Goal: Task Accomplishment & Management: Manage account settings

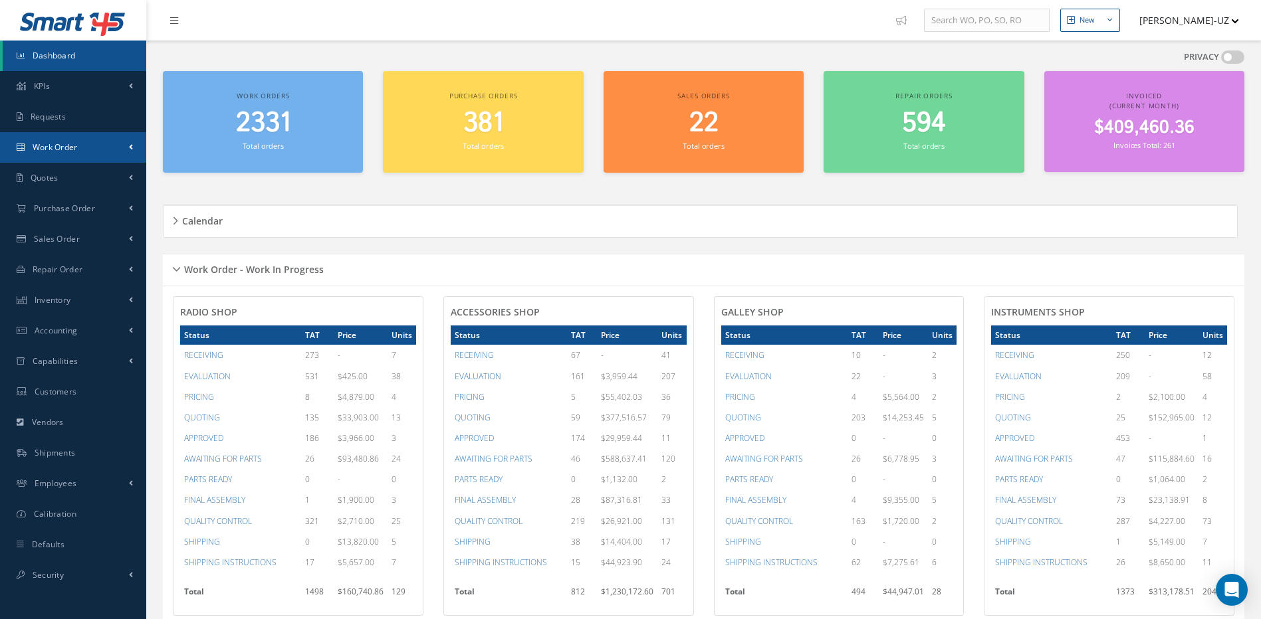
click at [54, 149] on span "Work Order" at bounding box center [55, 147] width 45 height 11
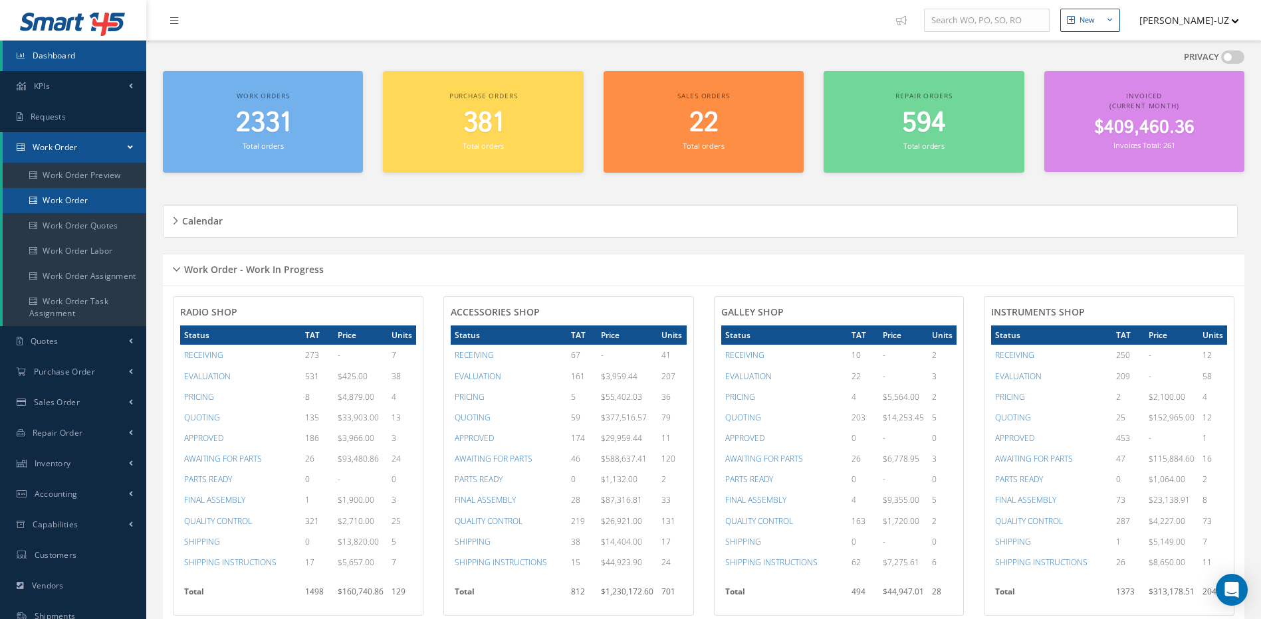
click at [89, 203] on link "Work Order" at bounding box center [75, 200] width 144 height 25
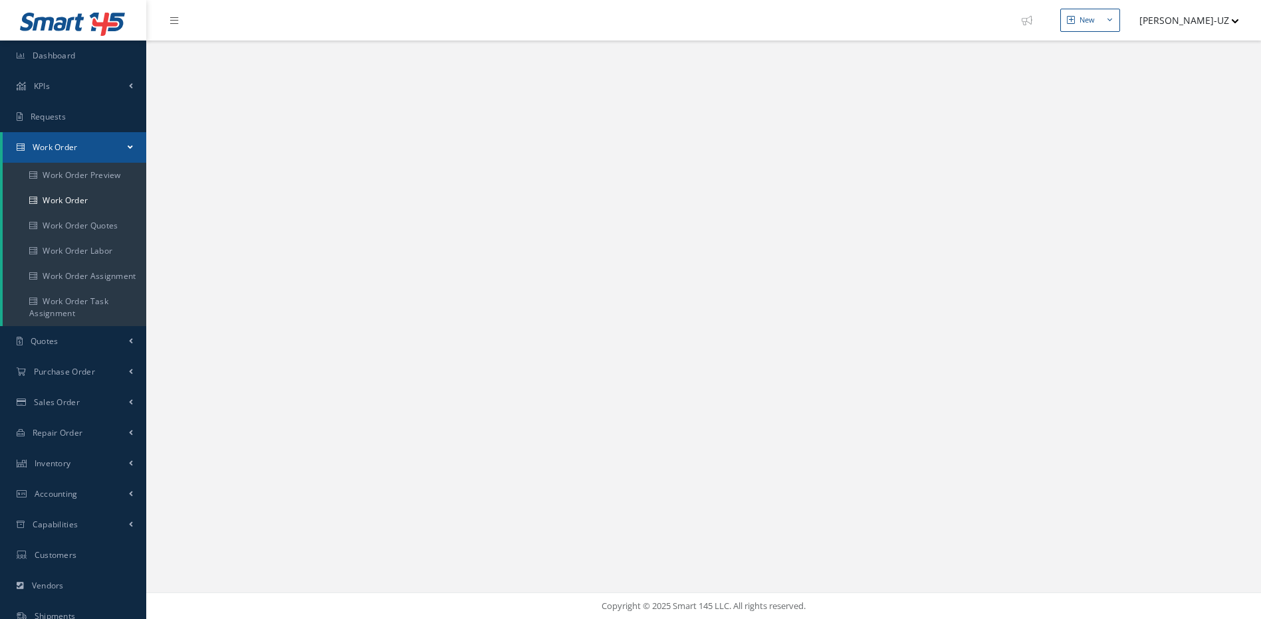
select select "25"
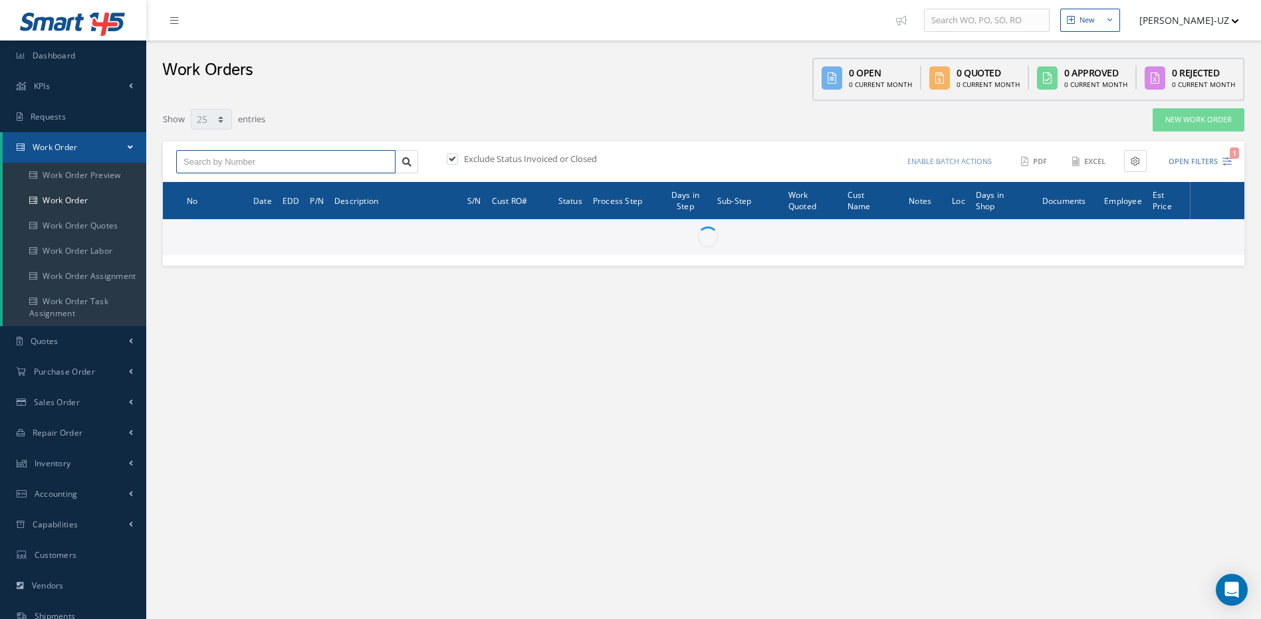
click at [260, 158] on input "text" at bounding box center [285, 162] width 219 height 24
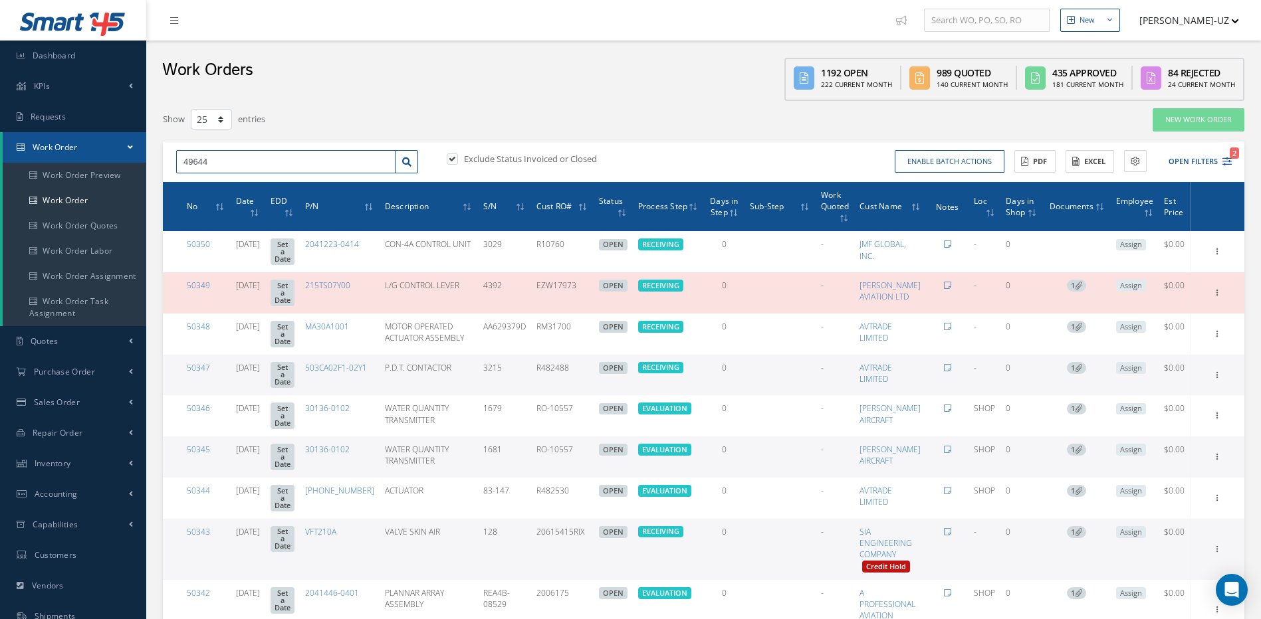
type input "49644"
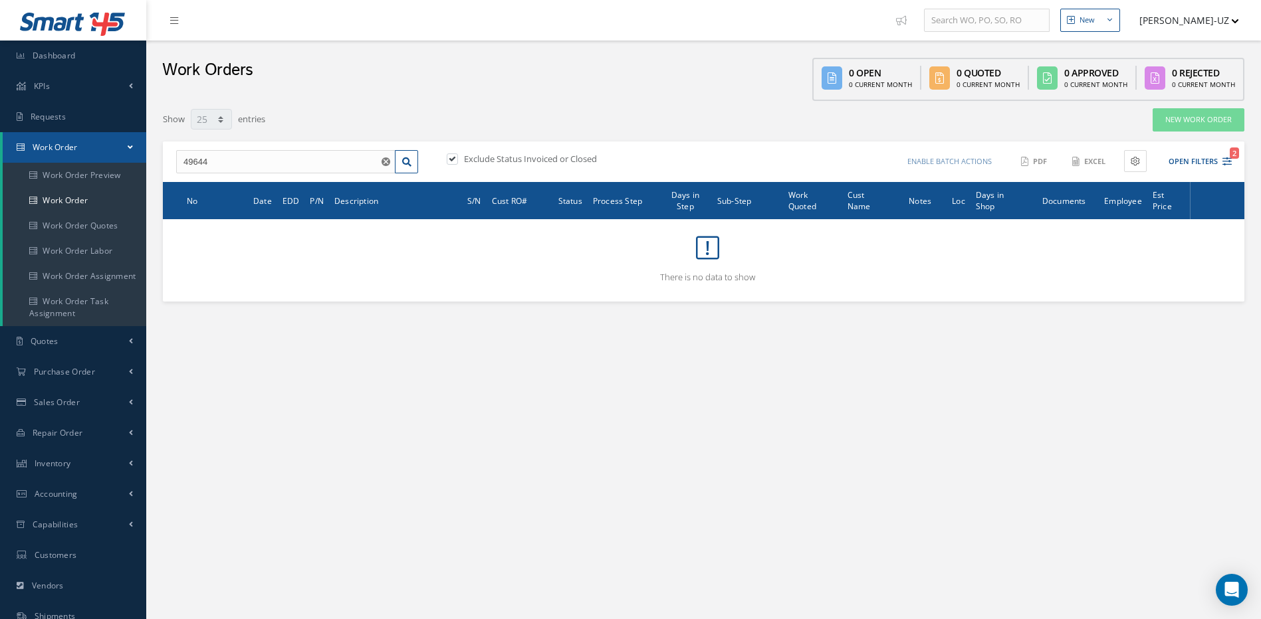
click at [457, 154] on label at bounding box center [458, 159] width 3 height 12
click at [454, 156] on input "checkbox" at bounding box center [451, 160] width 9 height 9
checkbox input "false"
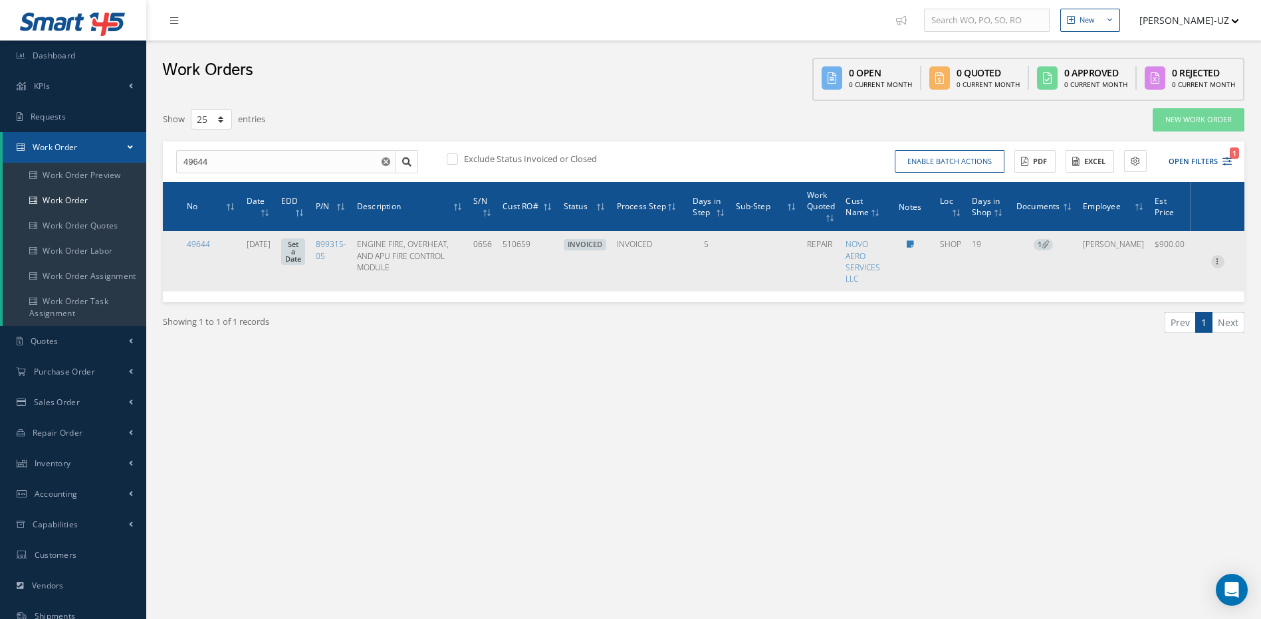
click at [1217, 263] on icon at bounding box center [1217, 260] width 13 height 11
click at [1170, 285] on link "Edit" at bounding box center [1156, 286] width 105 height 17
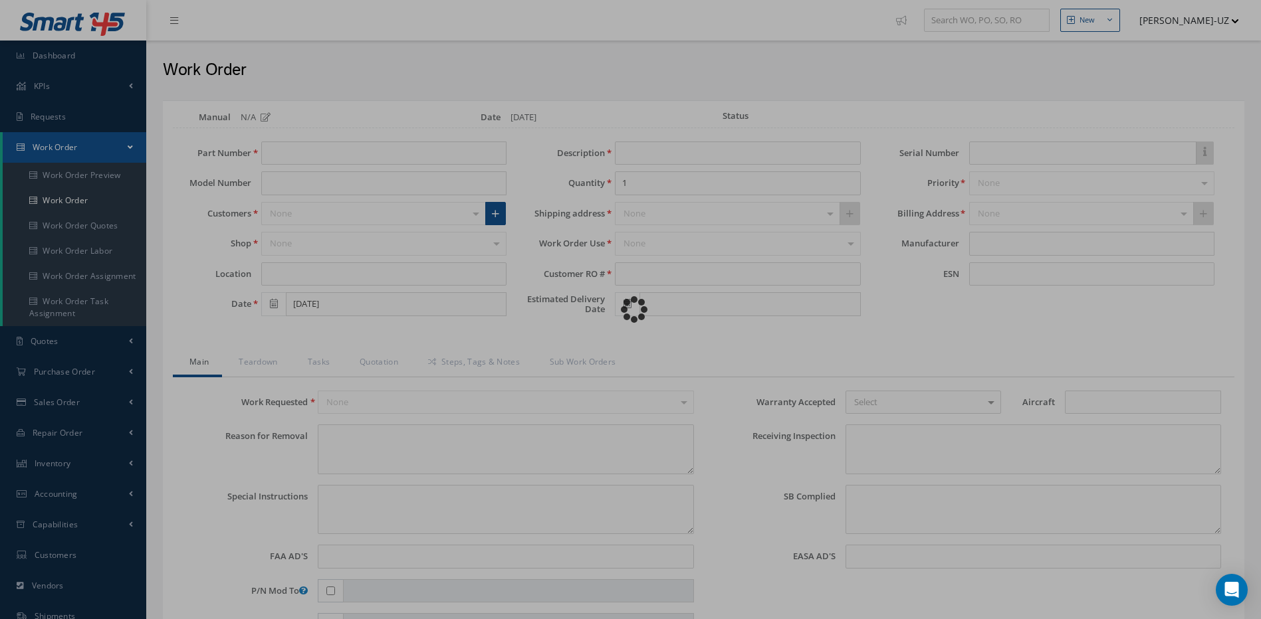
type input "899315-05"
type input "SHOP"
type input "09/18/2025"
type input "ENGINE FIRE, OVERHEAT, AND APU FIRE CONTROL MODULE"
type input "510659"
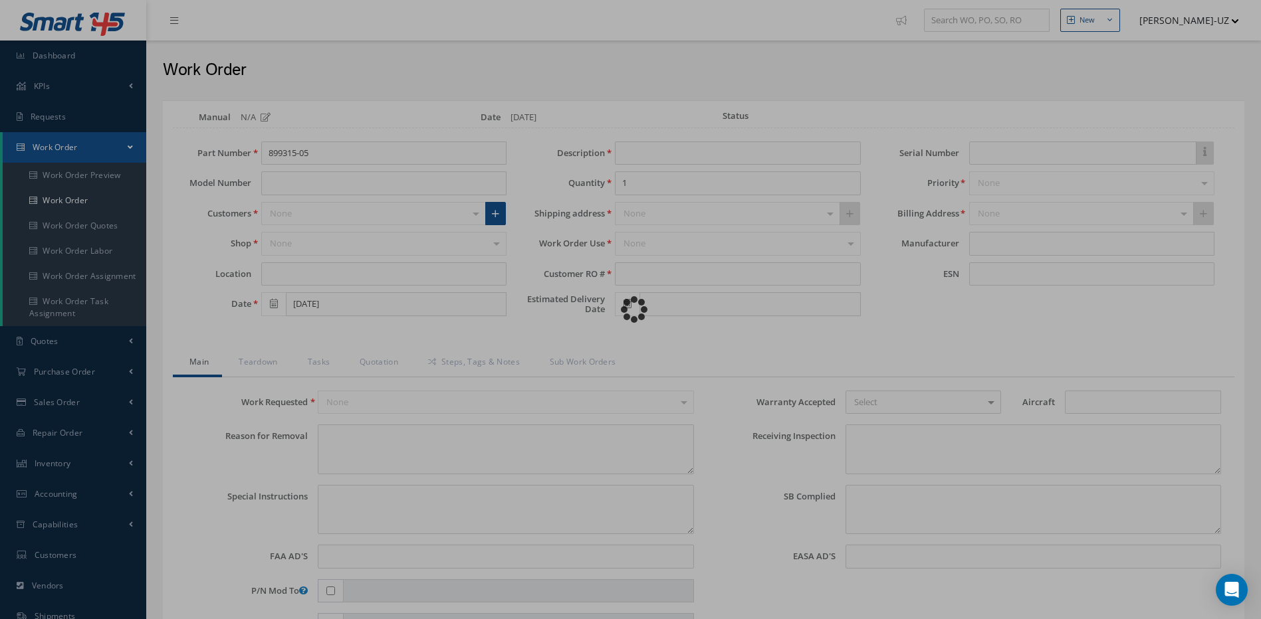
type input "0656"
type textarea "NONE"
type textarea "PLEASE SEE R.O. FOR DETAILS"
type textarea "NO VISUAL DAMAGE"
type textarea "NO S/B INSTALLED AND N/A AD'S."
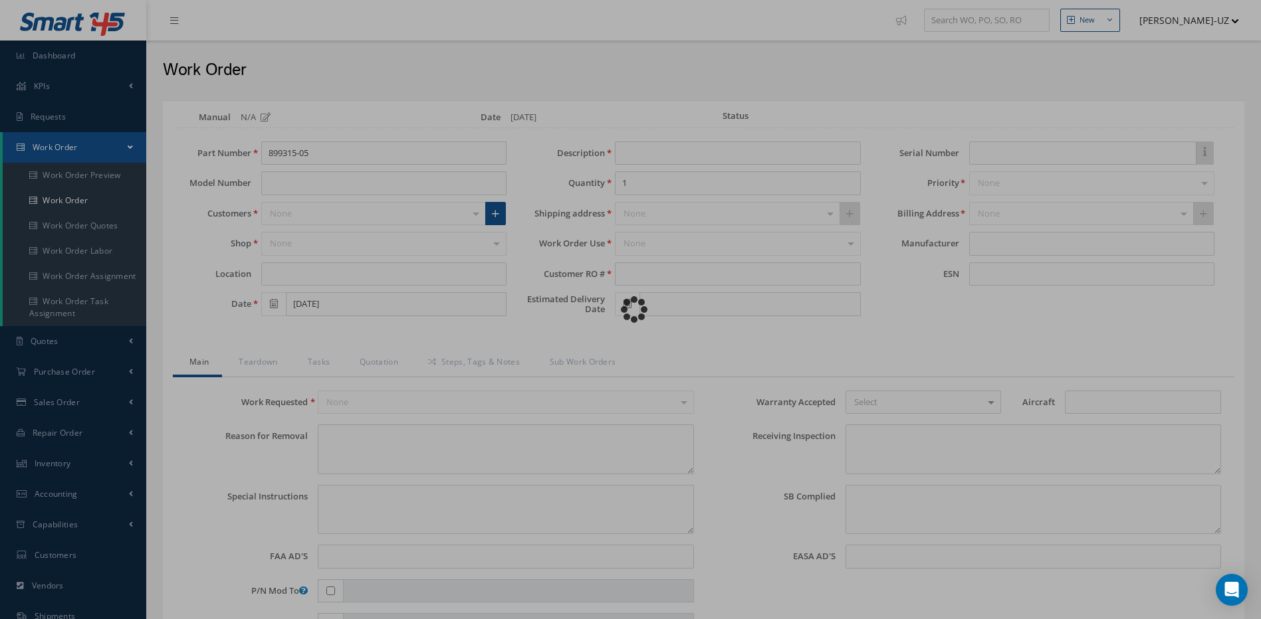
type textarea "REPAIRED IN ACCORDANCE WITH CMM ATA 26-11-41, REV 14, DATED Feb 20, 2009. FULL …"
type input "10/06/2025"
type input "10/02/2025"
type textarea "UNIT RECEIVED IN SPECIAL BOX. -- MARCOS FERRER 09/18/2025 04:49PM REVIEWED BY Y…"
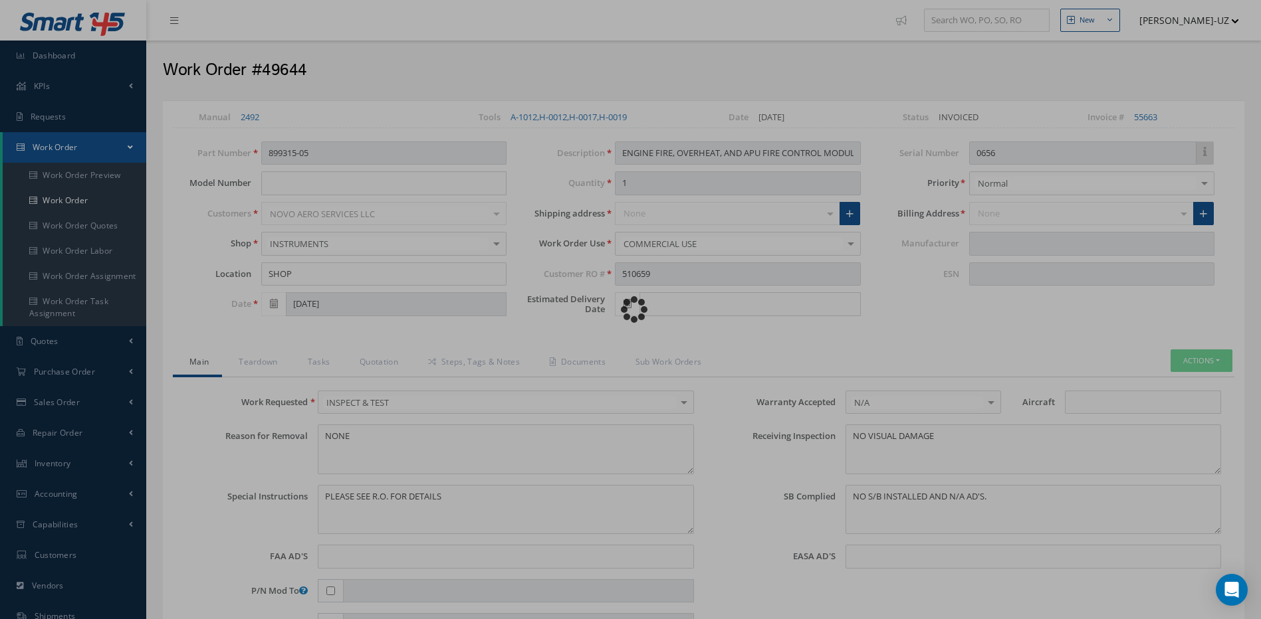
type input "KIDDE AEROSPACE & DEFENSE"
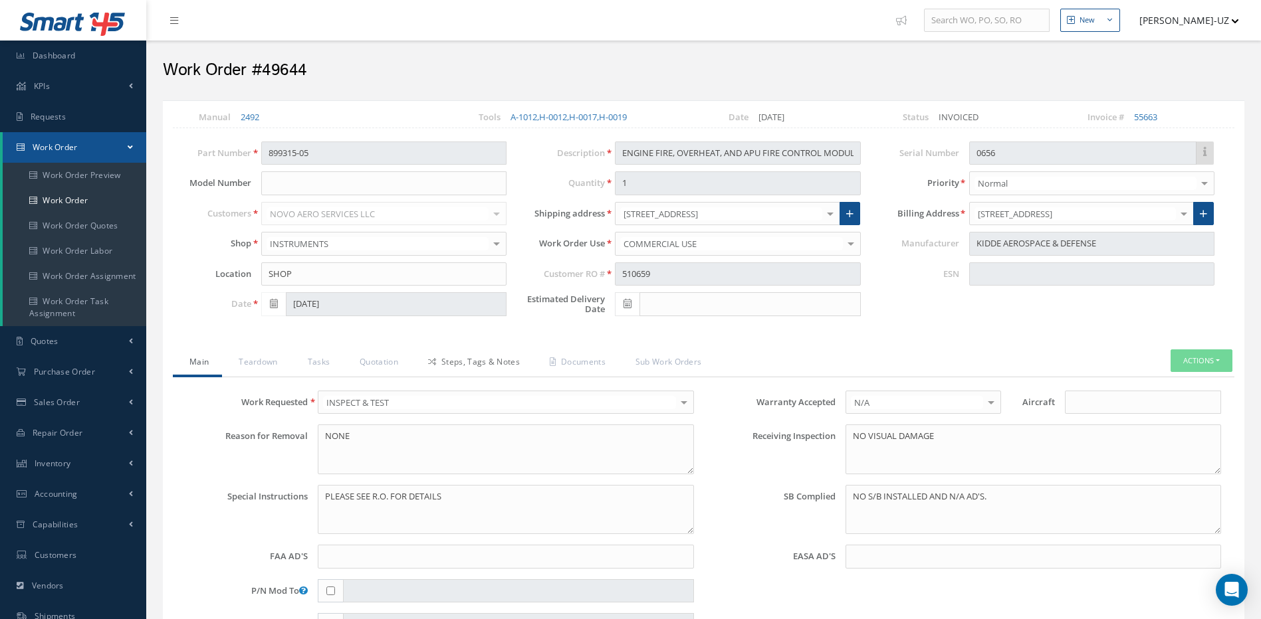
click at [471, 363] on link "Steps, Tags & Notes" at bounding box center [472, 364] width 122 height 28
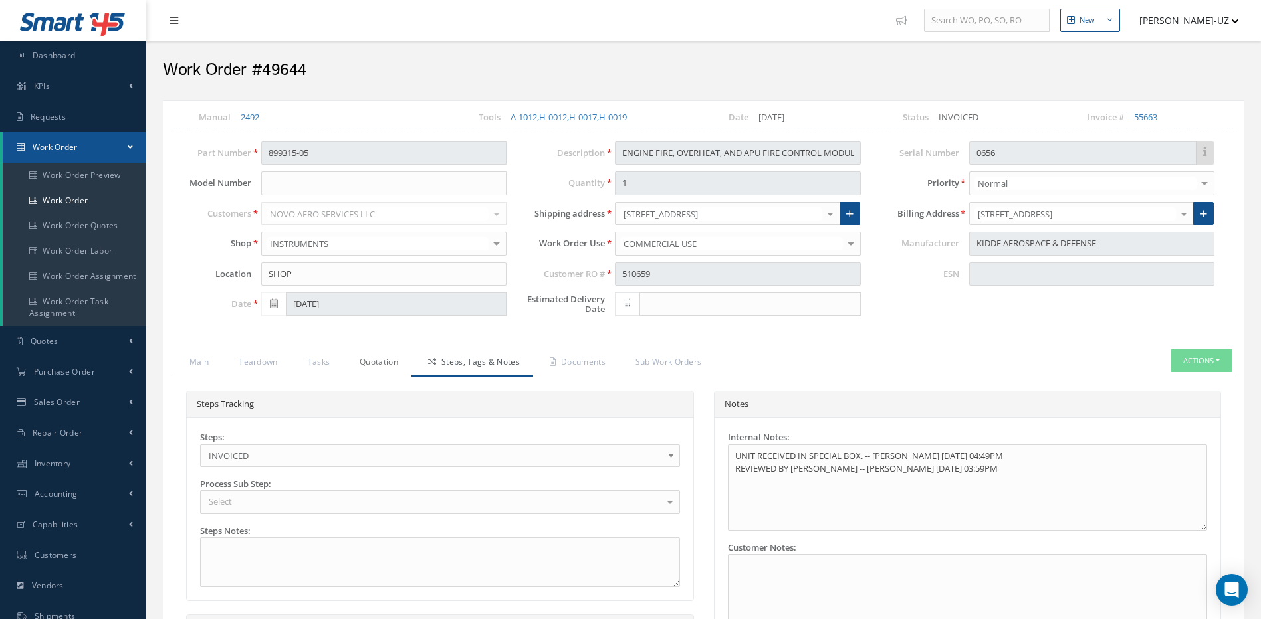
click at [376, 362] on link "Quotation" at bounding box center [377, 364] width 68 height 28
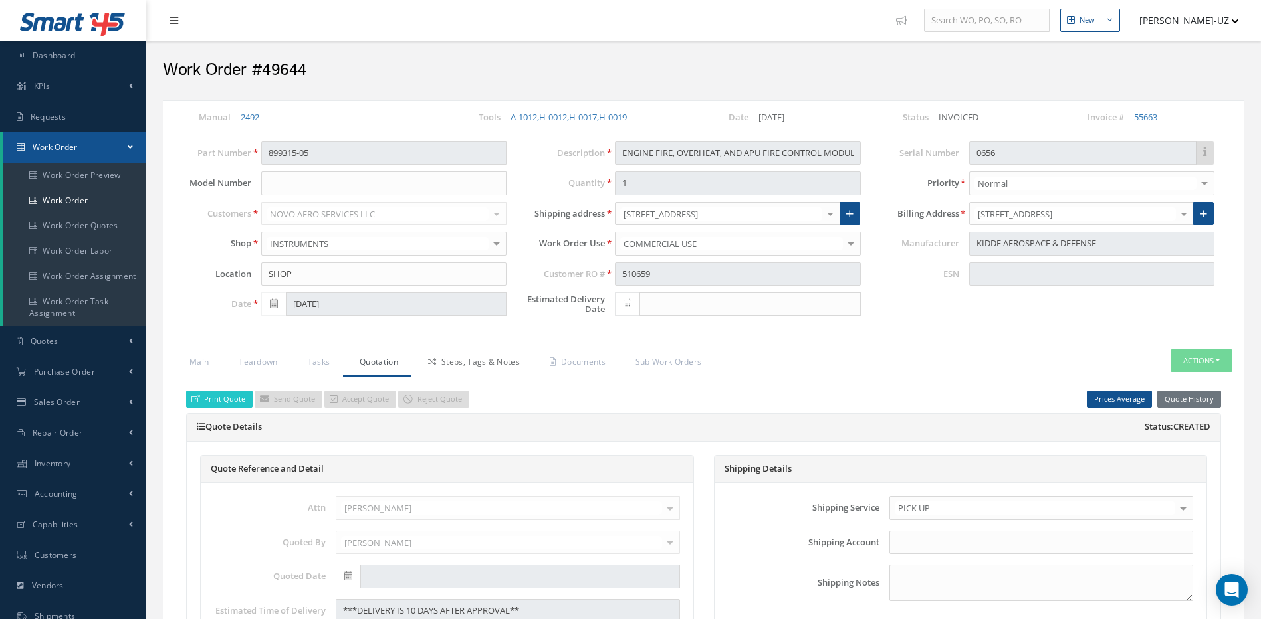
click at [477, 364] on link "Steps, Tags & Notes" at bounding box center [472, 364] width 122 height 28
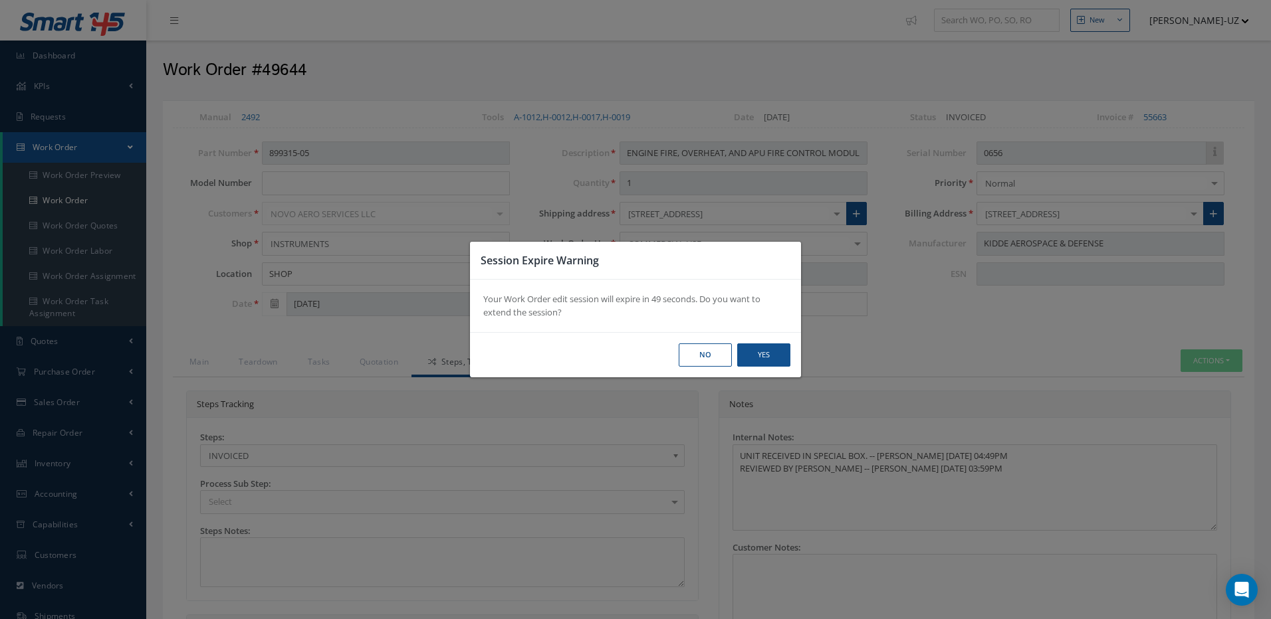
click at [718, 356] on button "No" at bounding box center [705, 355] width 53 height 23
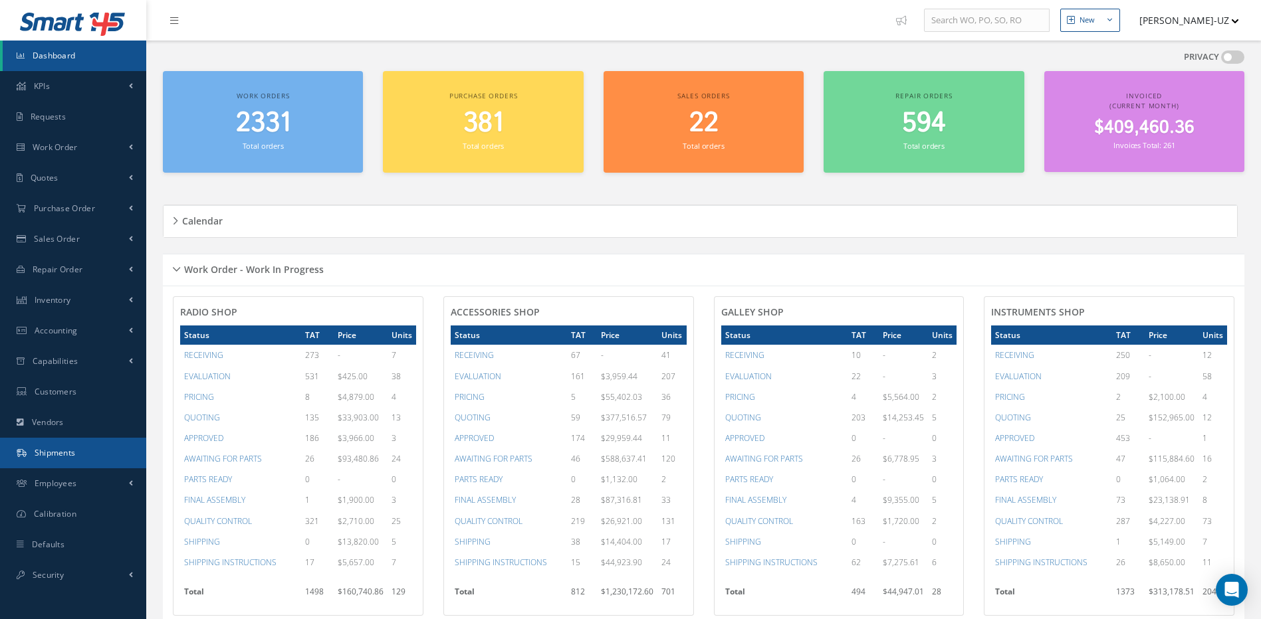
click at [55, 455] on span "Shipments" at bounding box center [55, 452] width 41 height 11
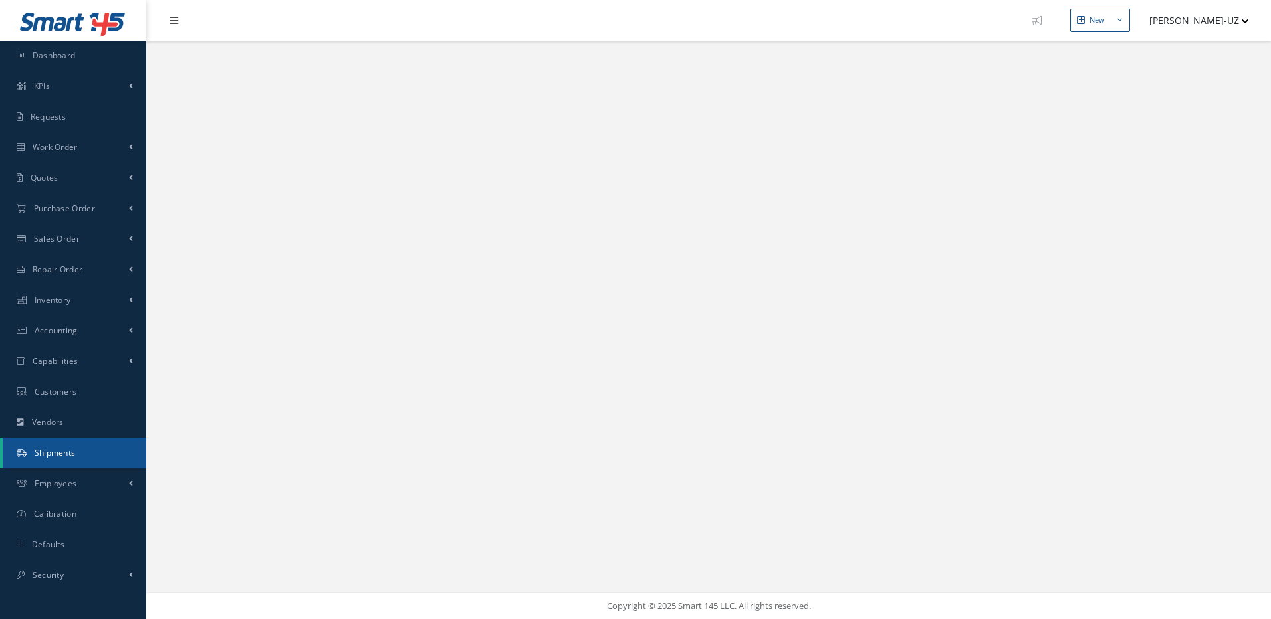
select select "25"
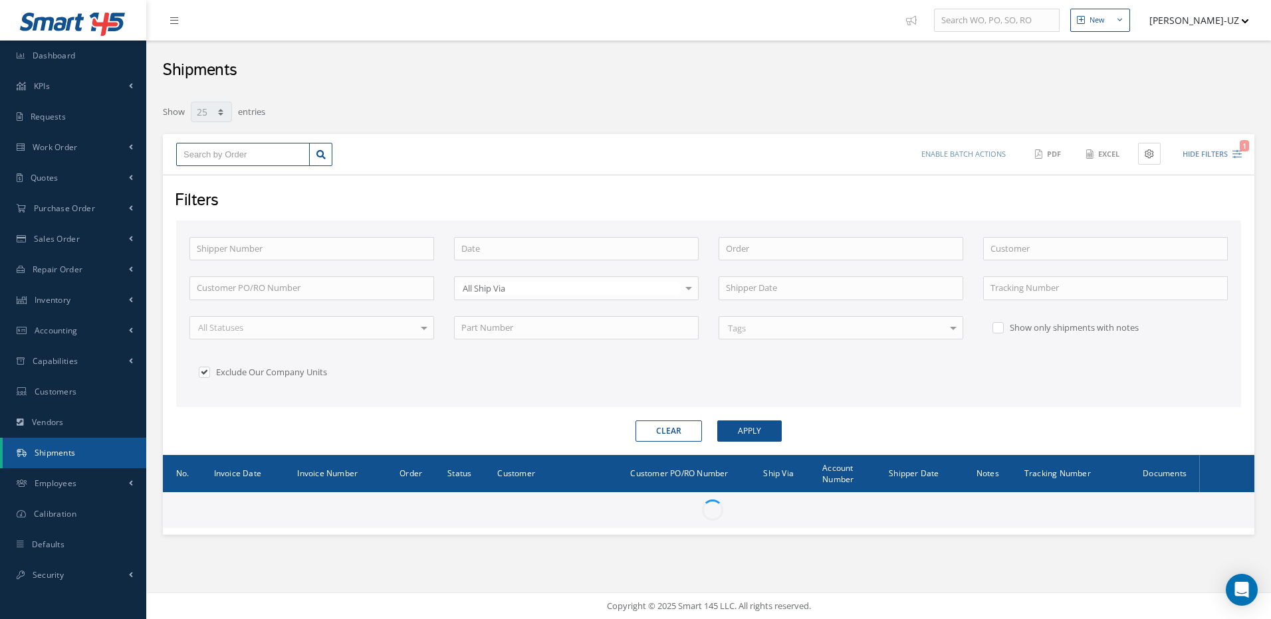
click at [234, 148] on input "text" at bounding box center [243, 155] width 134 height 24
type input "4"
type input "49"
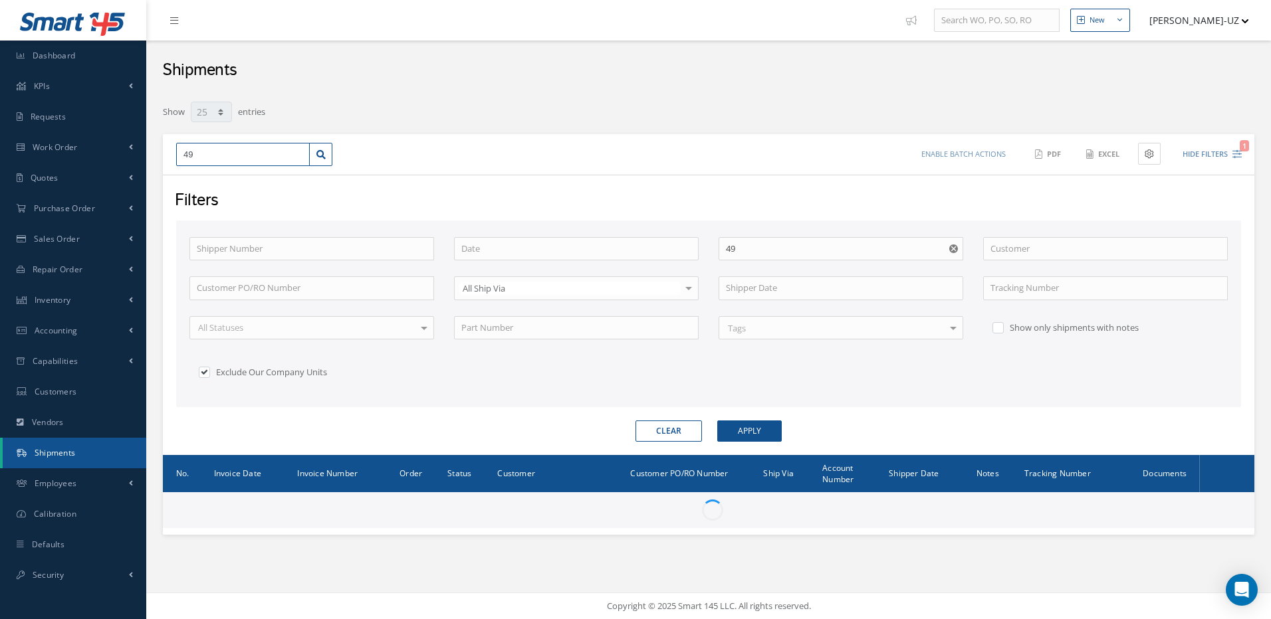
type input "496"
type input "4964"
type input "49644"
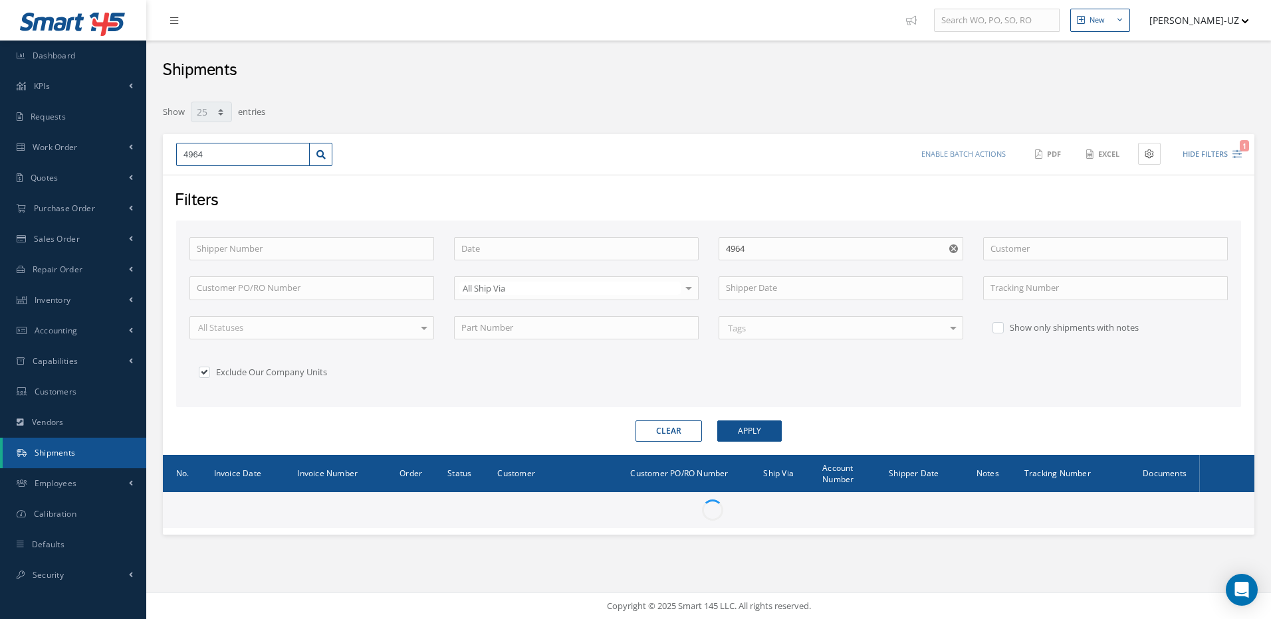
type input "49644"
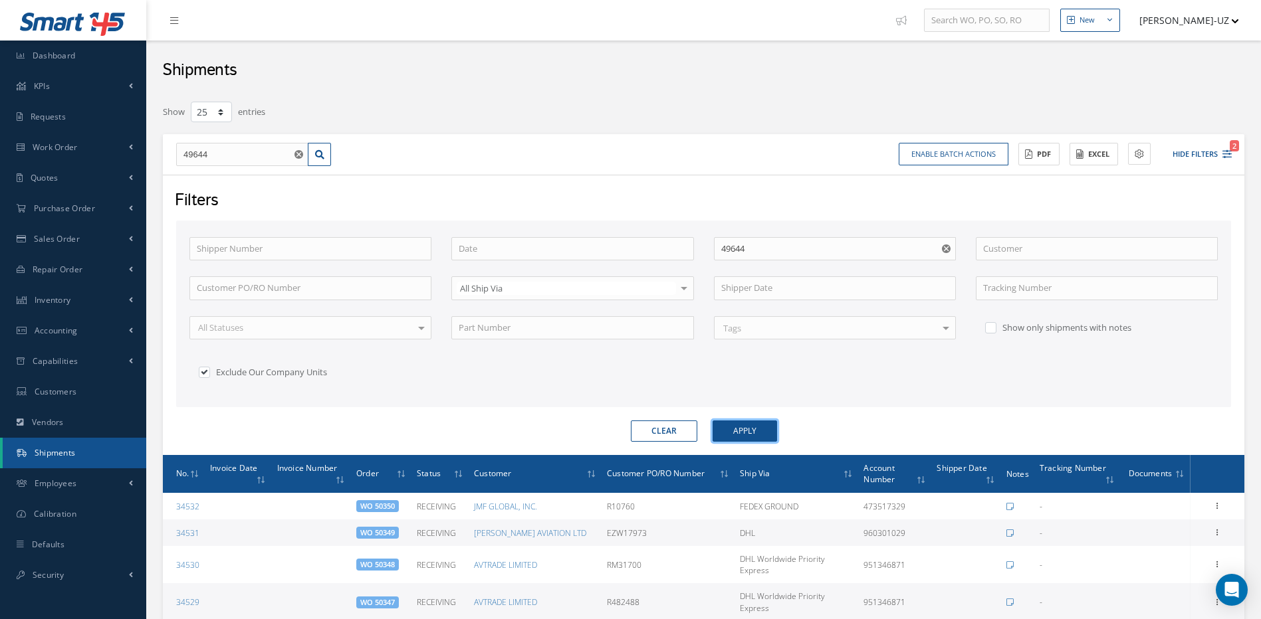
click at [746, 428] on button "Apply" at bounding box center [744, 431] width 64 height 21
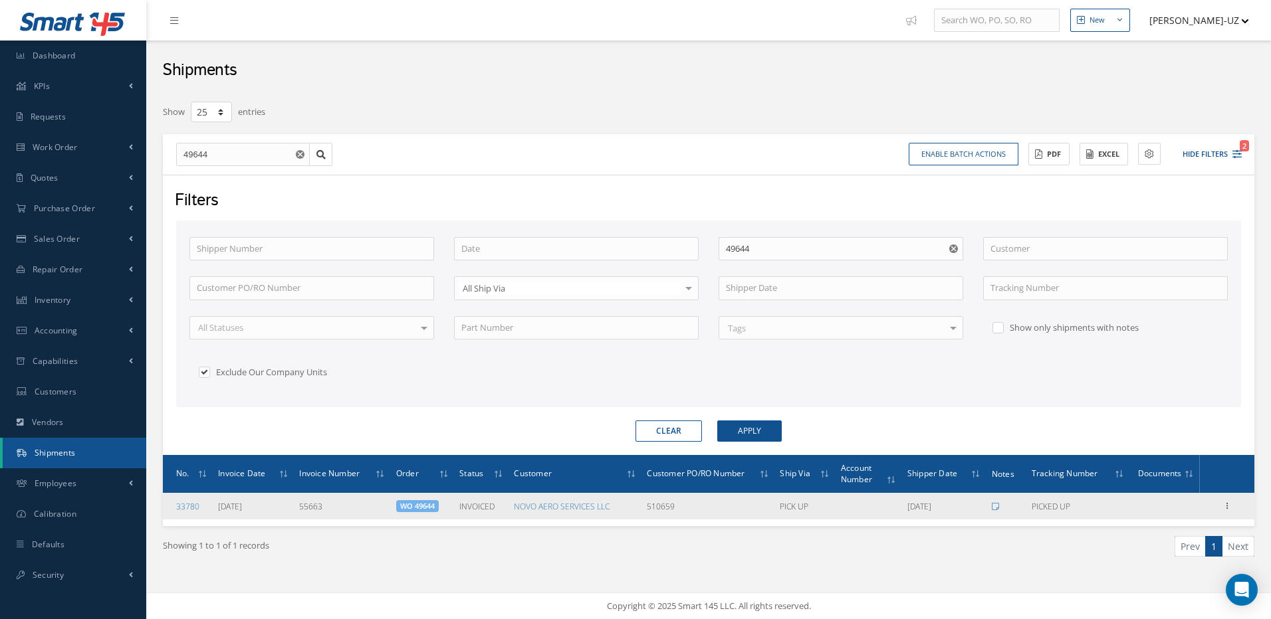
drag, startPoint x: 702, startPoint y: 496, endPoint x: 643, endPoint y: 494, distance: 58.5
click at [643, 494] on td "510659" at bounding box center [707, 506] width 133 height 27
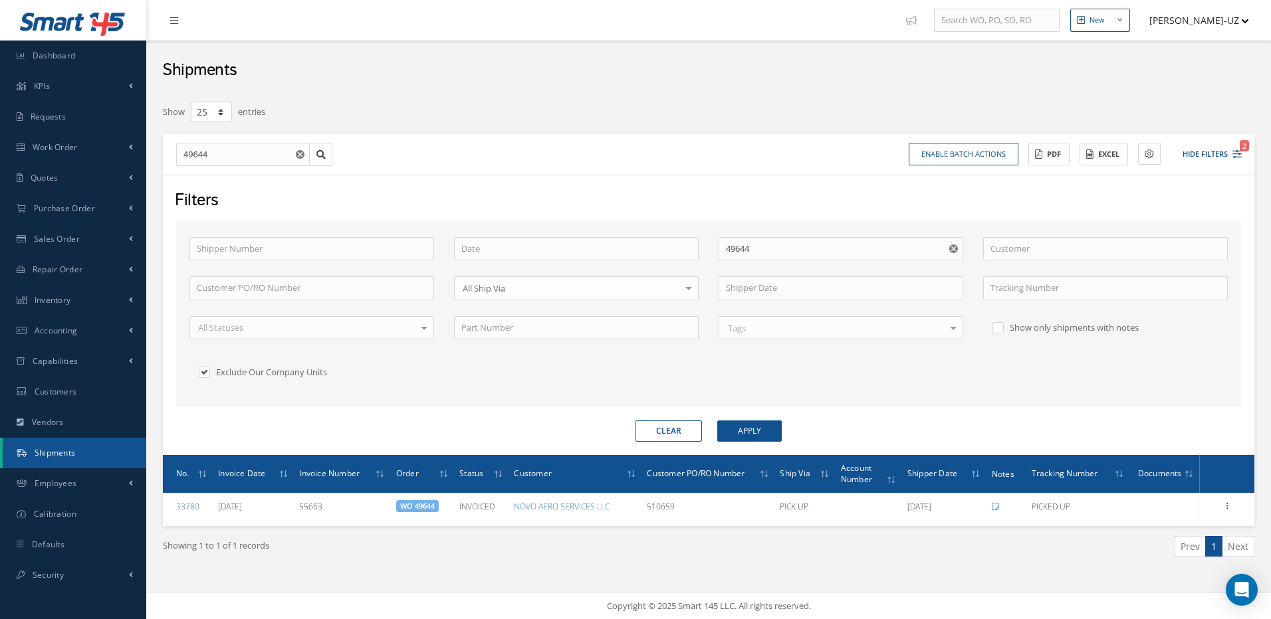
copy td "510659"
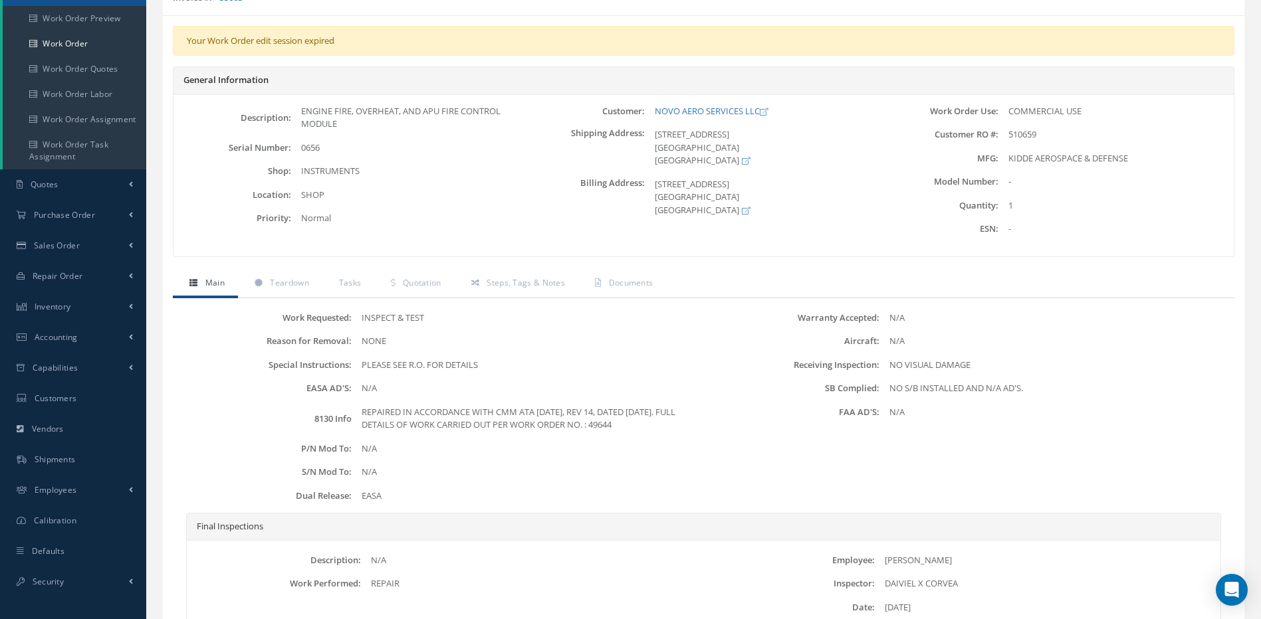
scroll to position [279, 0]
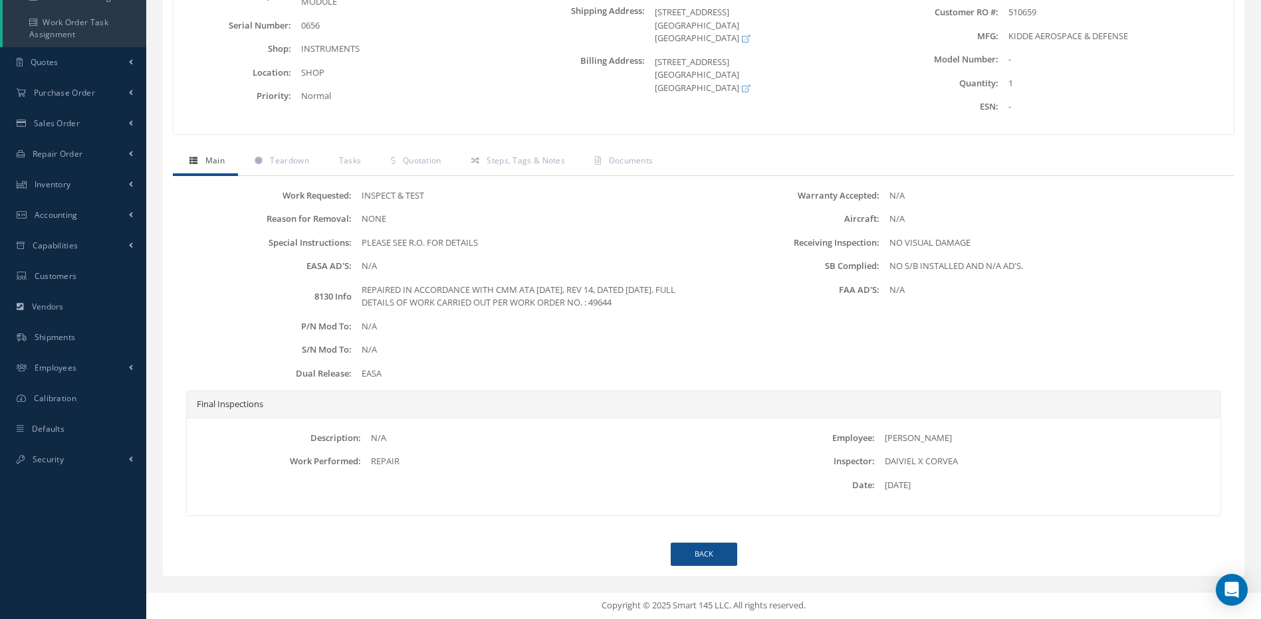
drag, startPoint x: 715, startPoint y: 566, endPoint x: 709, endPoint y: 565, distance: 6.8
click at [715, 566] on div "Your Work Order edit session expired General Information Description: ENGINE FI…" at bounding box center [703, 234] width 1081 height 683
click at [54, 68] on link "Quotes" at bounding box center [73, 62] width 146 height 31
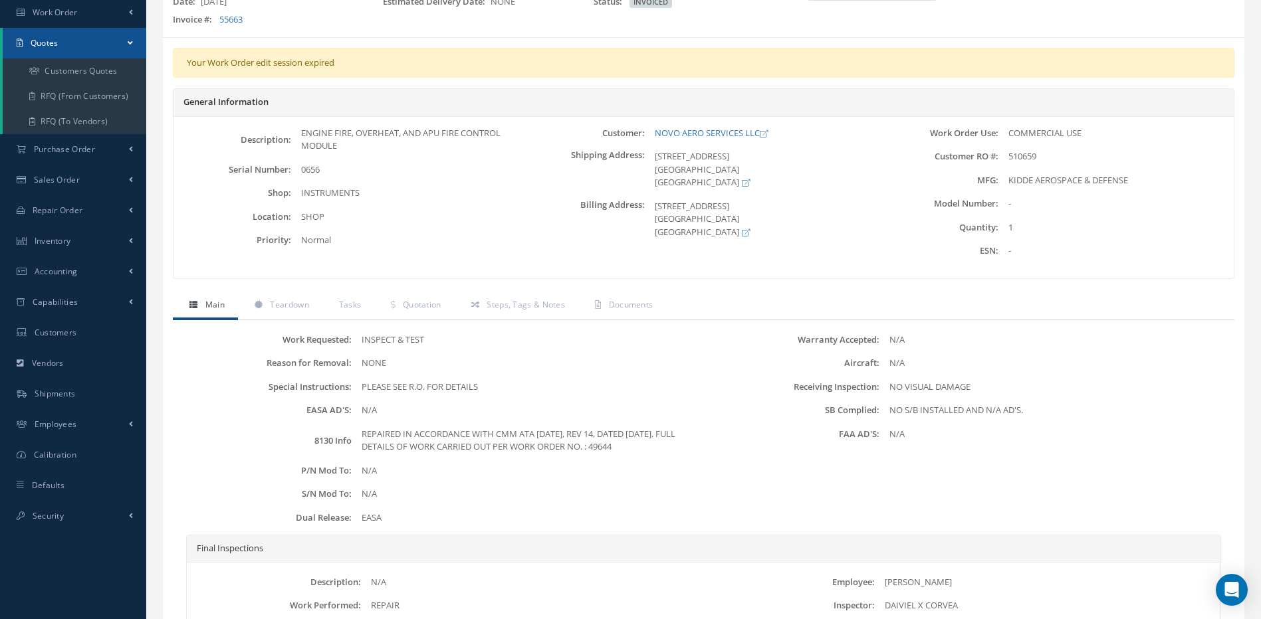
scroll to position [13, 0]
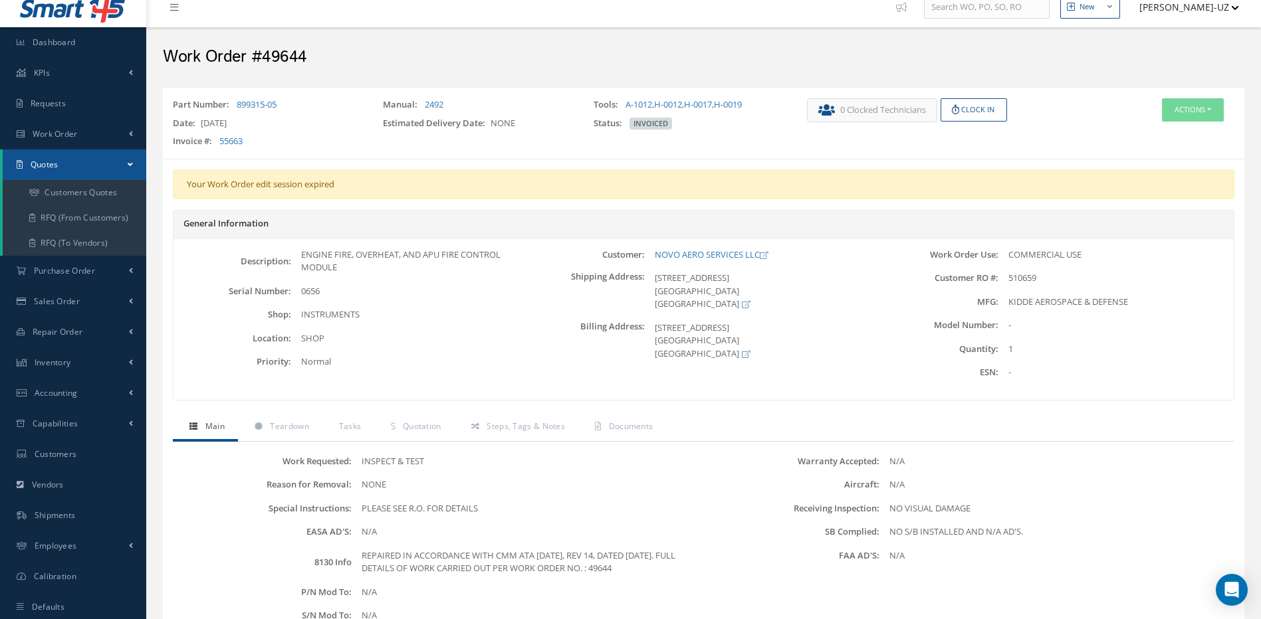
click at [84, 172] on link "Quotes" at bounding box center [75, 165] width 144 height 31
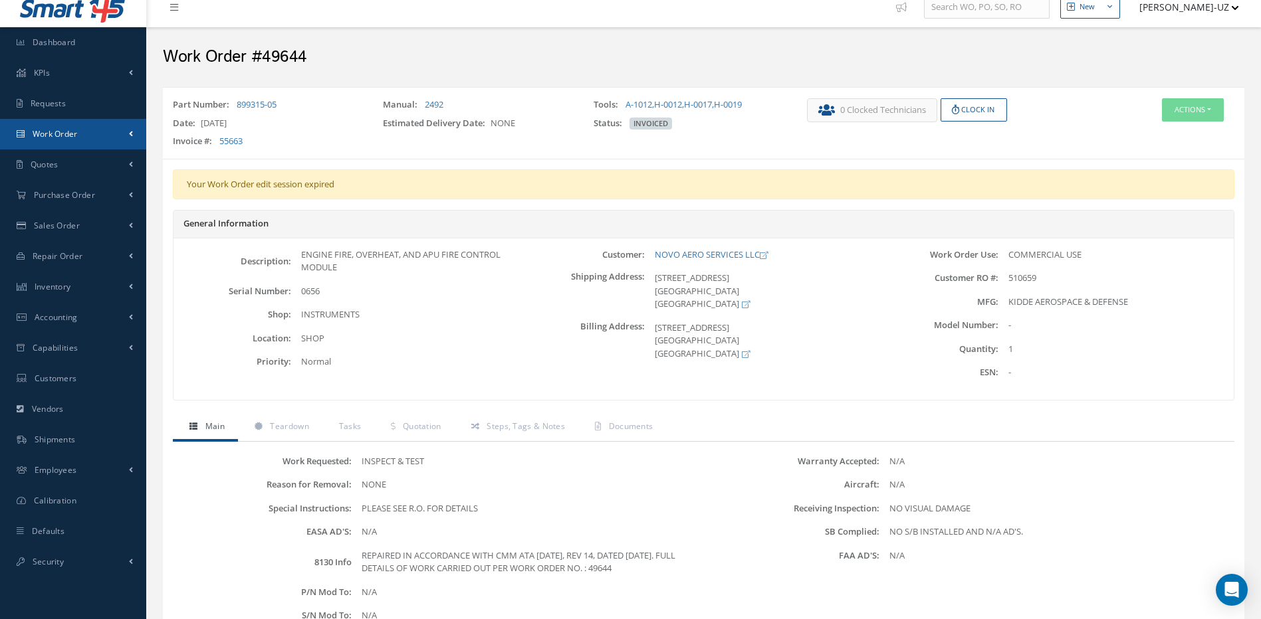
click at [80, 136] on link "Work Order" at bounding box center [73, 134] width 146 height 31
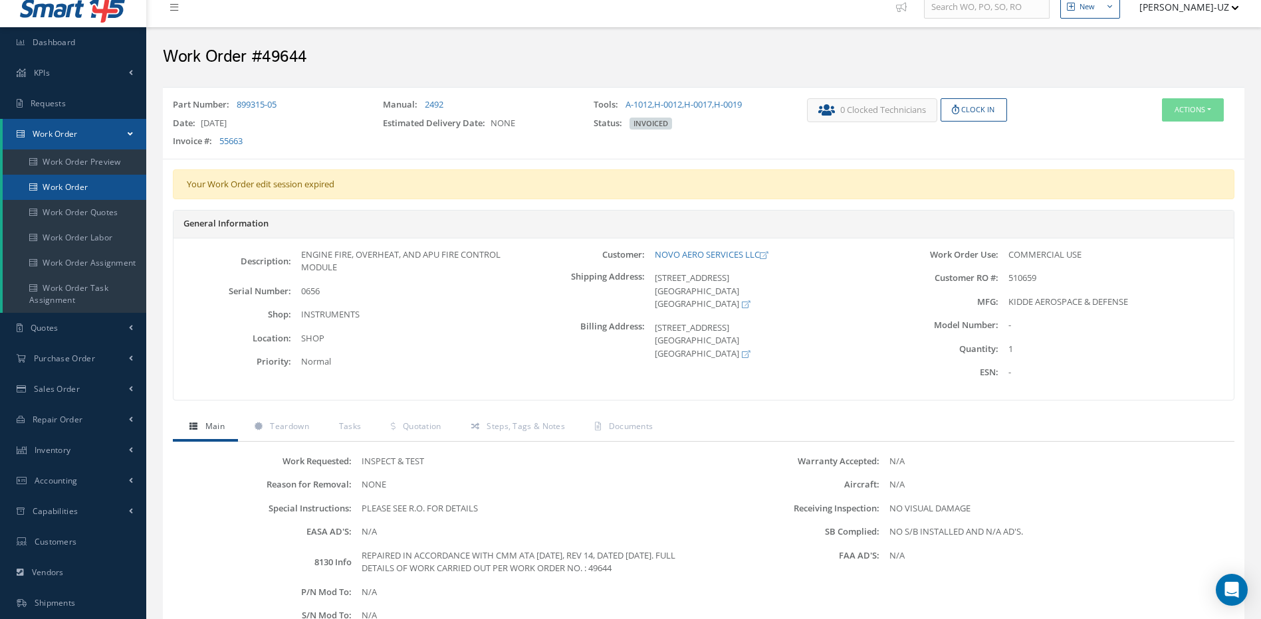
click at [74, 189] on link "Work Order" at bounding box center [75, 187] width 144 height 25
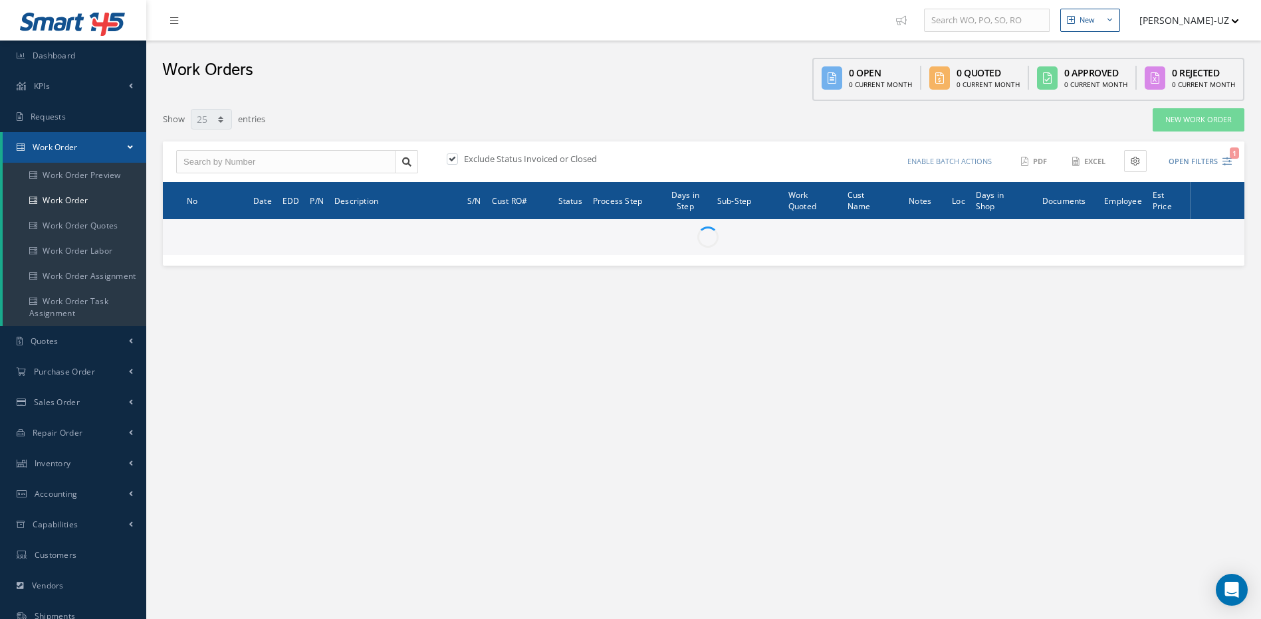
select select "25"
